Goal: Task Accomplishment & Management: Use online tool/utility

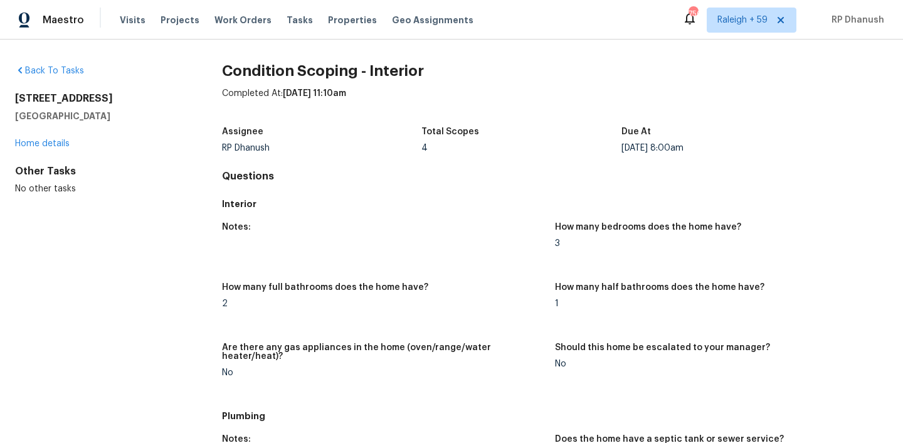
click at [287, 14] on div "Tasks" at bounding box center [300, 20] width 26 height 13
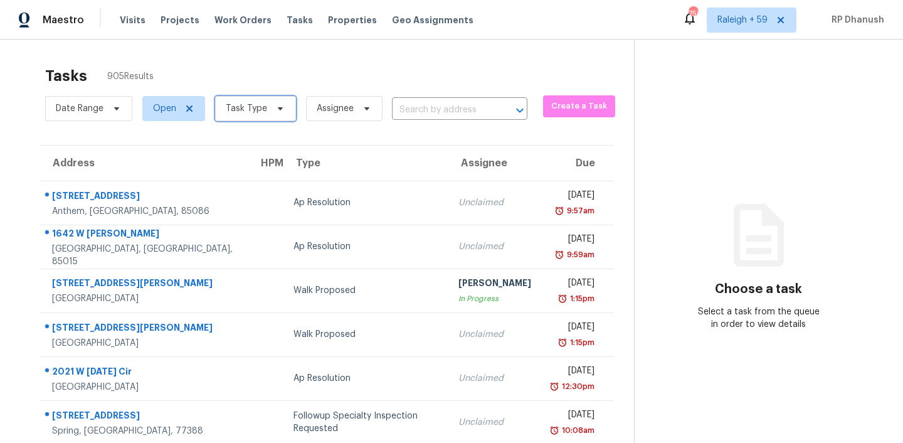
click at [244, 103] on span "Task Type" at bounding box center [246, 108] width 41 height 13
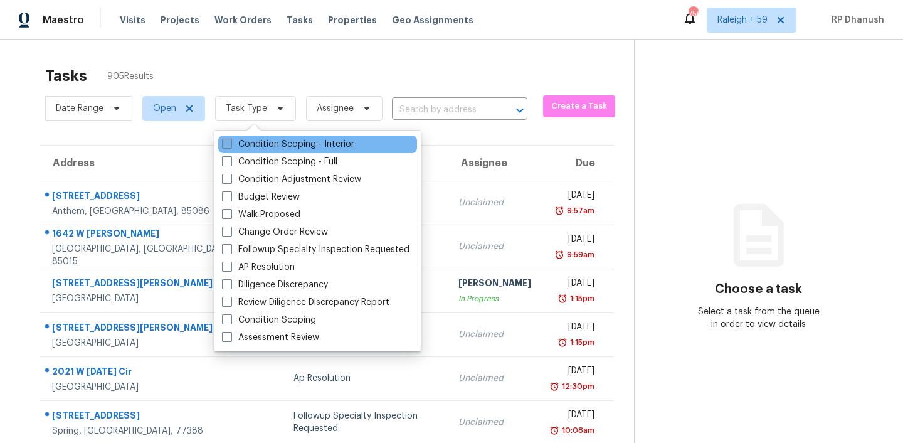
click at [251, 147] on label "Condition Scoping - Interior" at bounding box center [288, 144] width 132 height 13
click at [230, 146] on input "Condition Scoping - Interior" at bounding box center [226, 142] width 8 height 8
checkbox input "true"
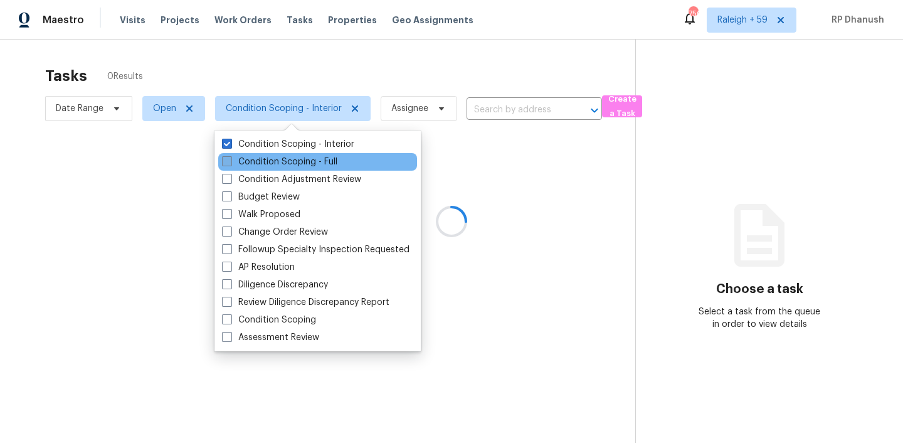
click at [250, 162] on label "Condition Scoping - Full" at bounding box center [279, 162] width 115 height 13
click at [230, 162] on input "Condition Scoping - Full" at bounding box center [226, 160] width 8 height 8
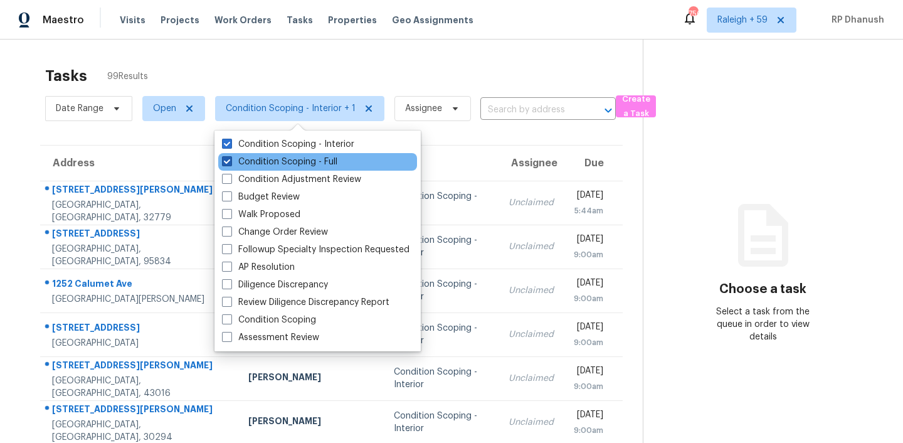
click at [227, 160] on span at bounding box center [227, 161] width 10 height 10
click at [227, 160] on input "Condition Scoping - Full" at bounding box center [226, 160] width 8 height 8
checkbox input "false"
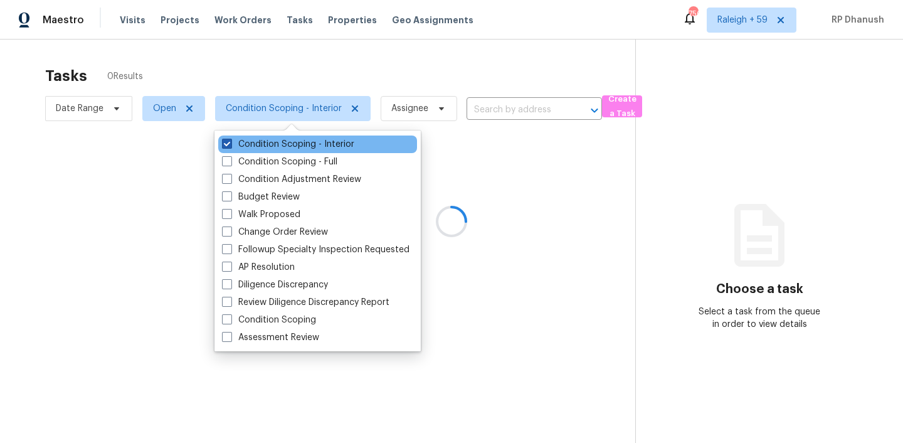
click at [227, 143] on span at bounding box center [227, 144] width 10 height 10
click at [227, 143] on input "Condition Scoping - Interior" at bounding box center [226, 142] width 8 height 8
checkbox input "false"
